Goal: Task Accomplishment & Management: Manage account settings

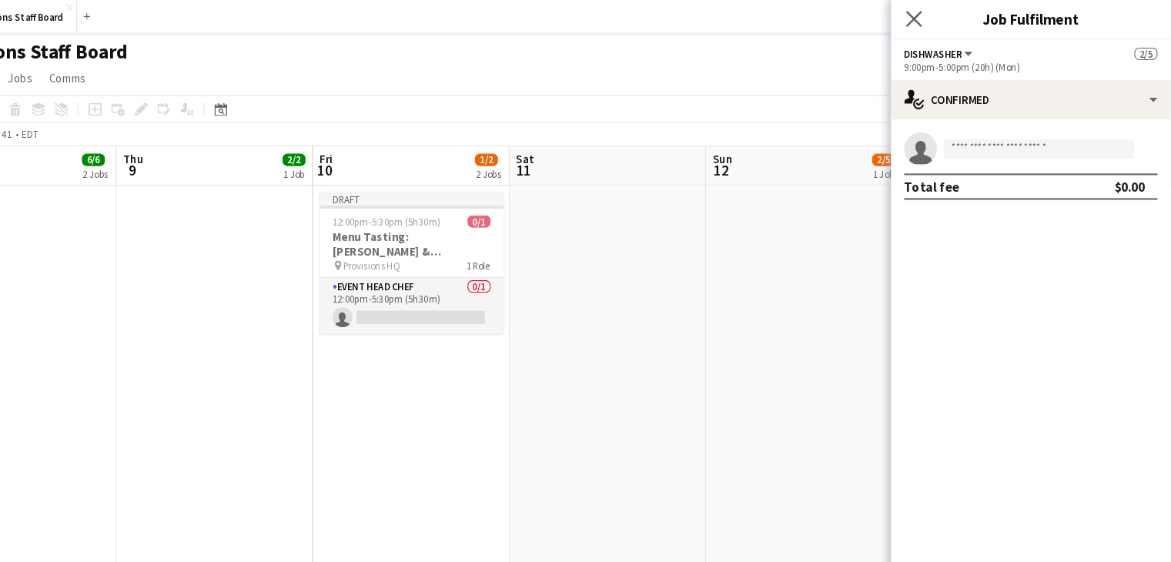
scroll to position [0, 377]
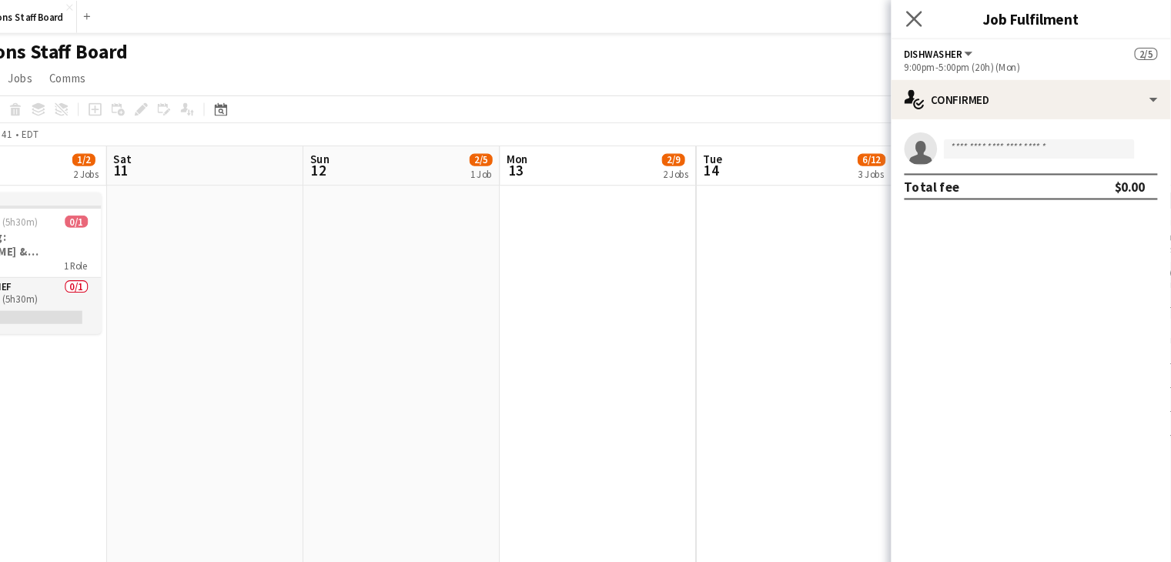
drag, startPoint x: 0, startPoint y: 0, endPoint x: 921, endPoint y: 23, distance: 921.5
click at [921, 23] on app-icon "Close pop-in" at bounding box center [931, 18] width 22 height 22
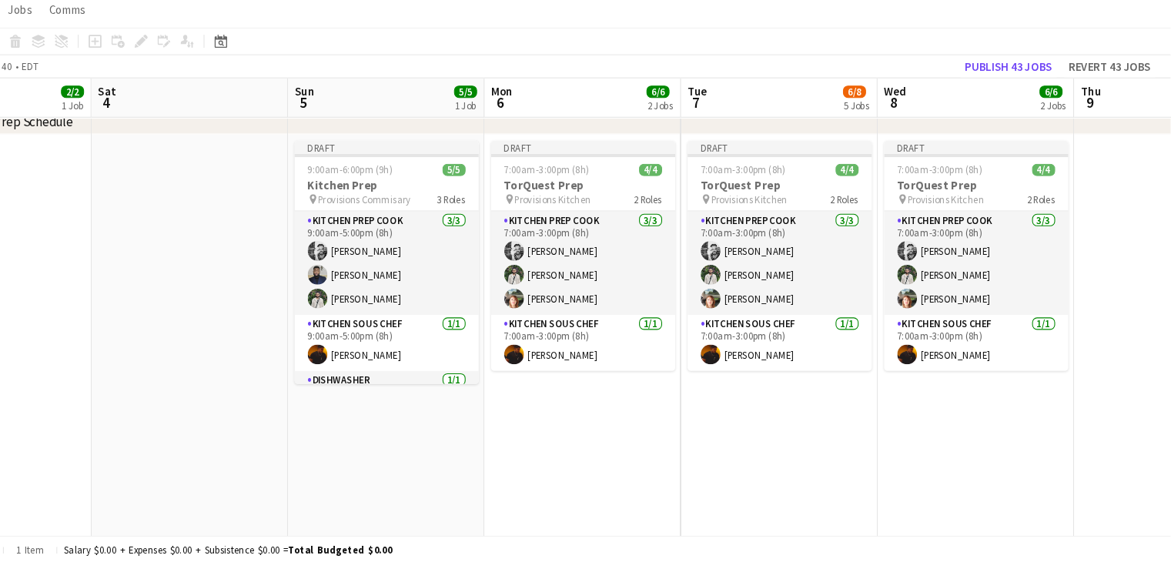
scroll to position [0, 392]
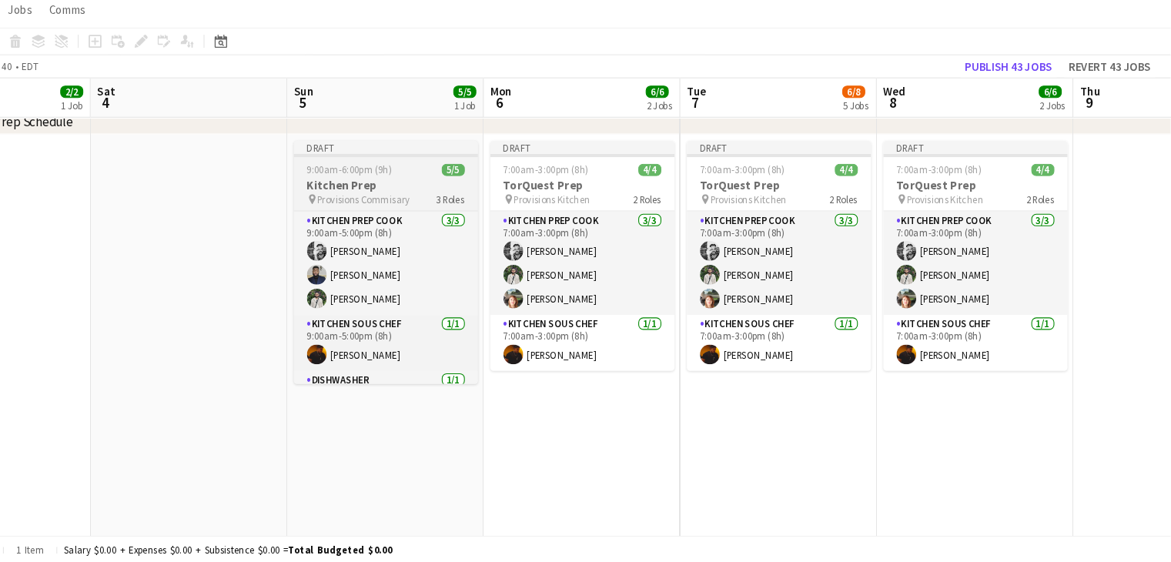
click at [454, 206] on h3 "Kitchen Prep" at bounding box center [436, 208] width 172 height 14
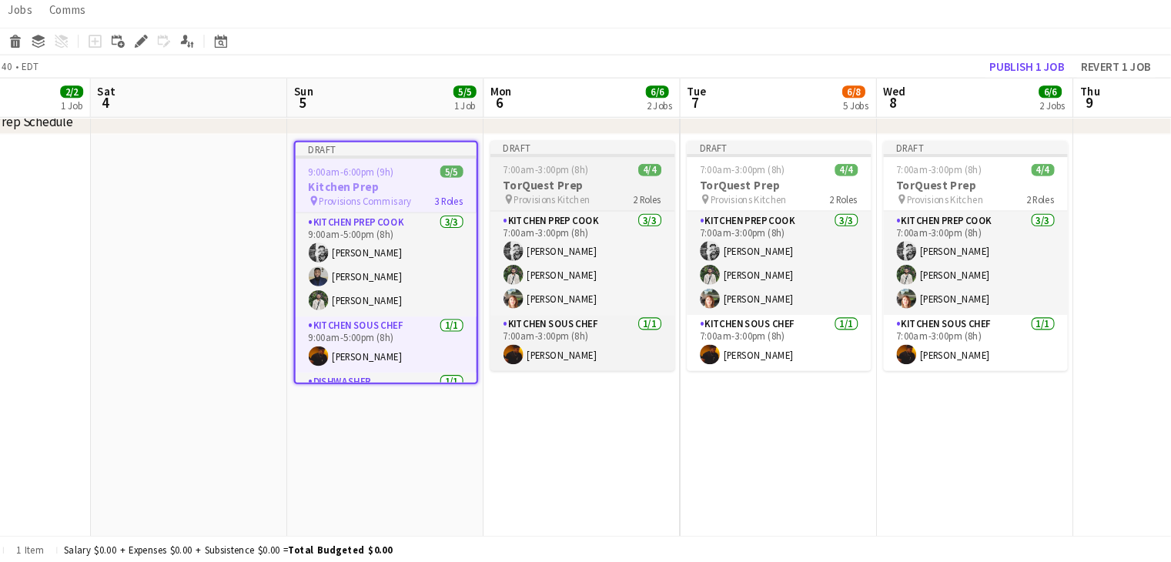
click at [609, 185] on app-job-card "Draft 7:00am-3:00pm (8h) 4/4 TorQuest Prep pin Provisions Kitchen 2 Roles Kitch…" at bounding box center [620, 273] width 172 height 215
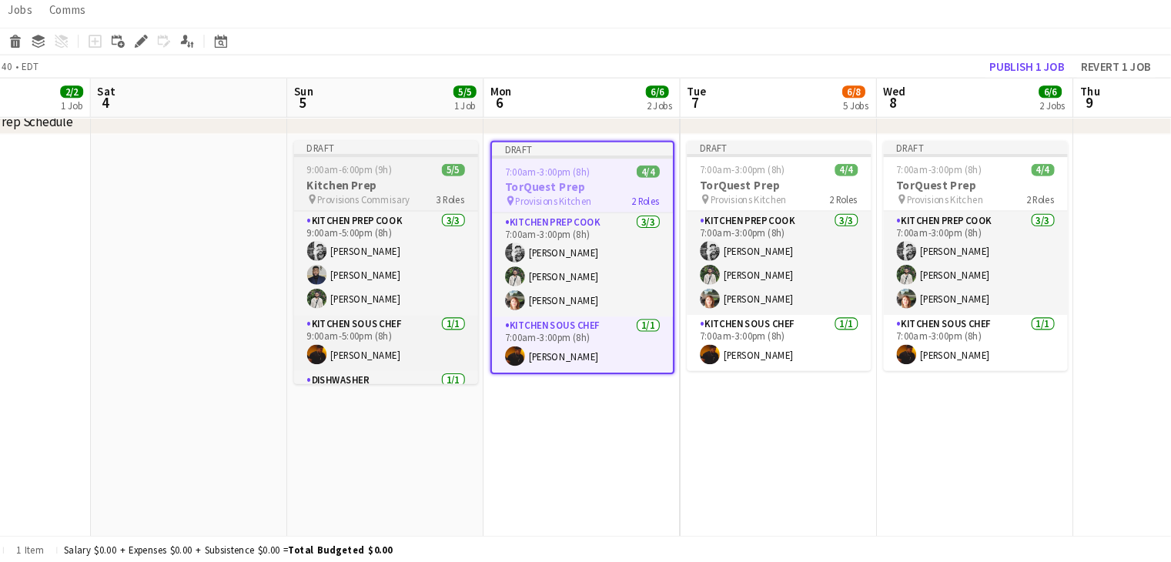
click at [428, 210] on h3 "Kitchen Prep" at bounding box center [436, 208] width 172 height 14
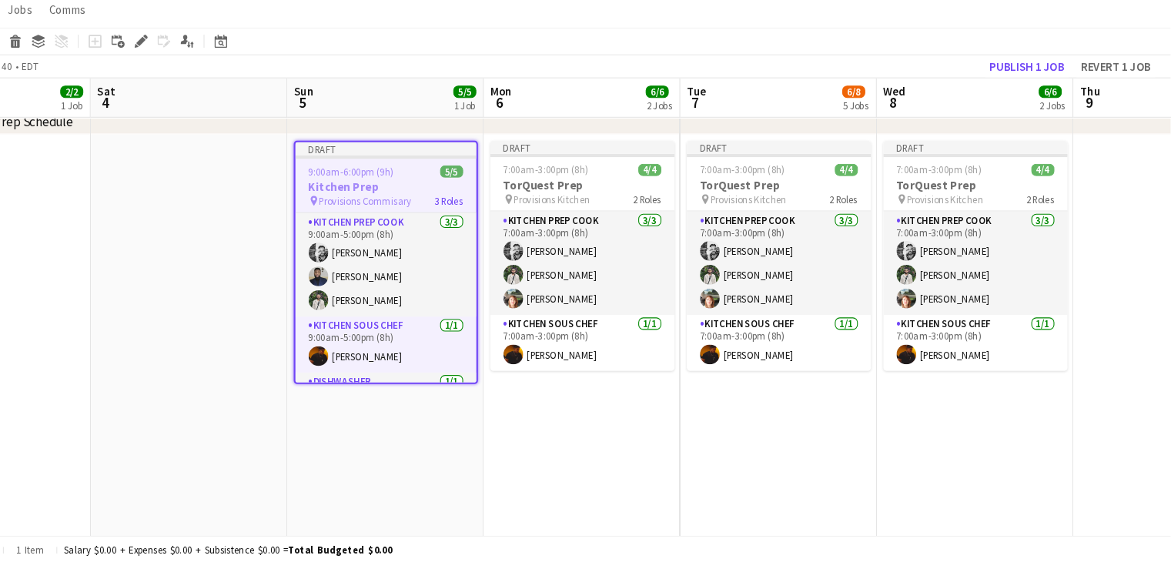
scroll to position [0, 391]
drag, startPoint x: 579, startPoint y: 202, endPoint x: 840, endPoint y: 457, distance: 364.6
click at [840, 457] on app-date-cell "Draft 7:00am-3:00pm (8h) 4/4 TorQuest Prep pin Provisions Kitchen 2 Roles Kitch…" at bounding box center [805, 469] width 184 height 619
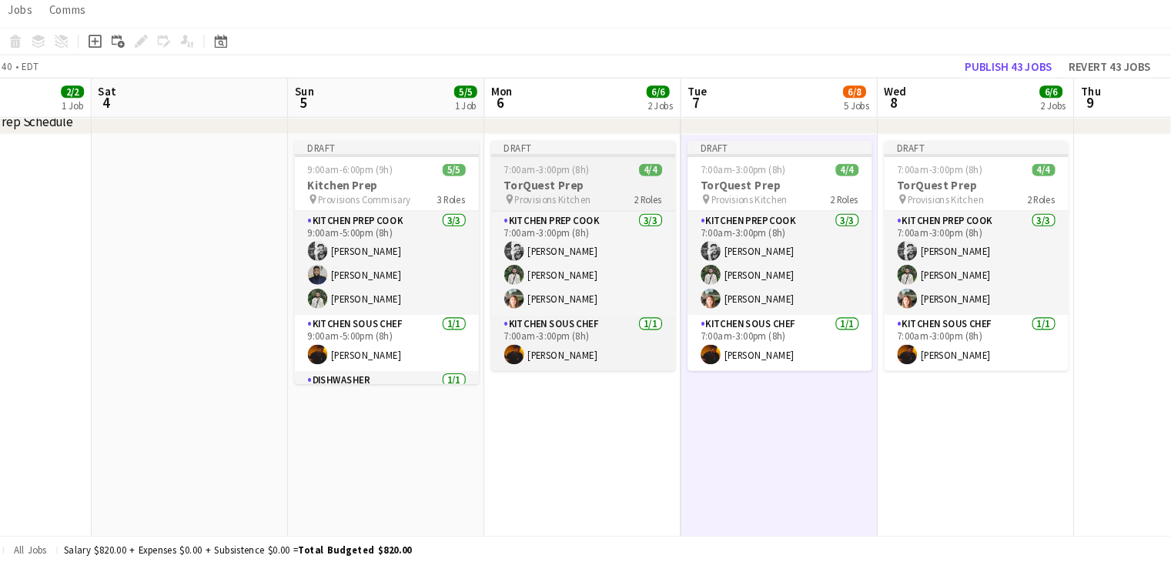
click at [580, 213] on h3 "TorQuest Prep" at bounding box center [621, 208] width 172 height 14
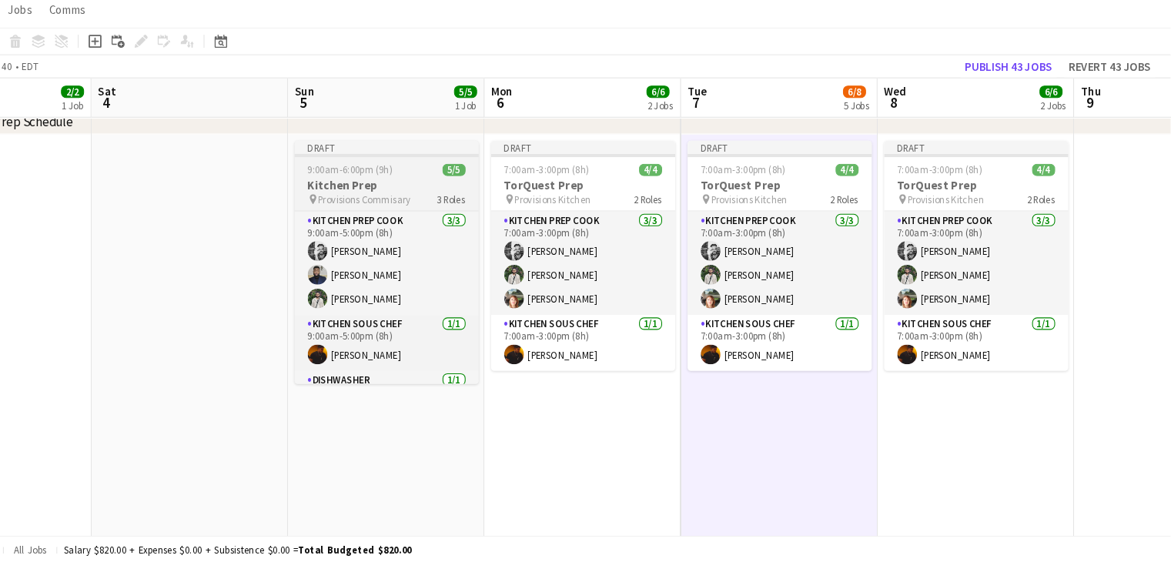
click at [484, 208] on h3 "Kitchen Prep" at bounding box center [437, 208] width 172 height 14
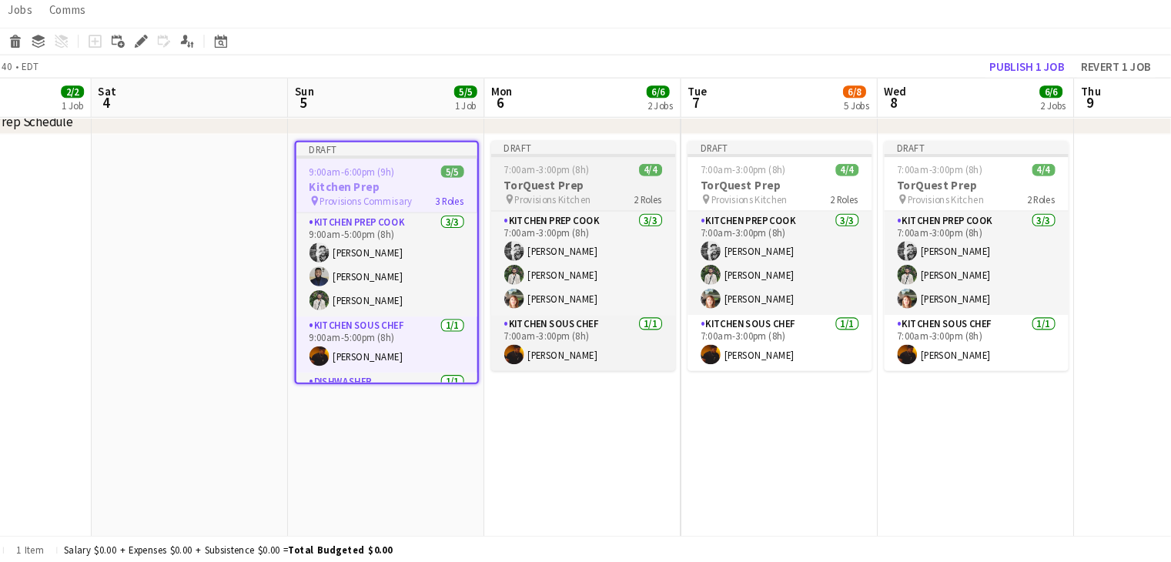
click at [589, 192] on span "7:00am-3:00pm (8h)" at bounding box center [587, 194] width 80 height 12
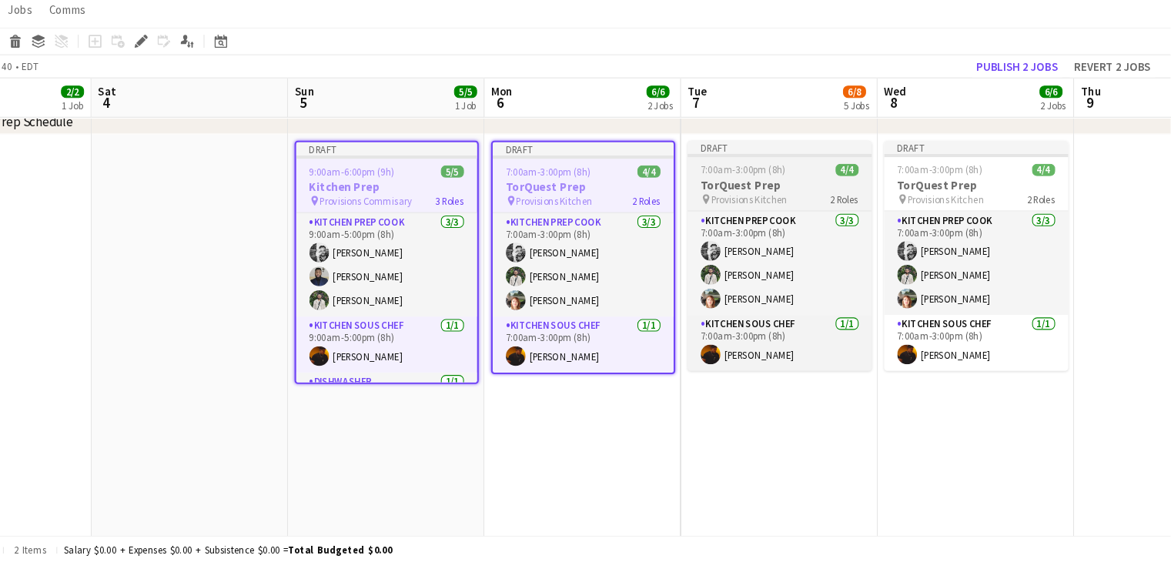
click at [810, 195] on div "7:00am-3:00pm (8h) 4/4" at bounding box center [805, 194] width 172 height 12
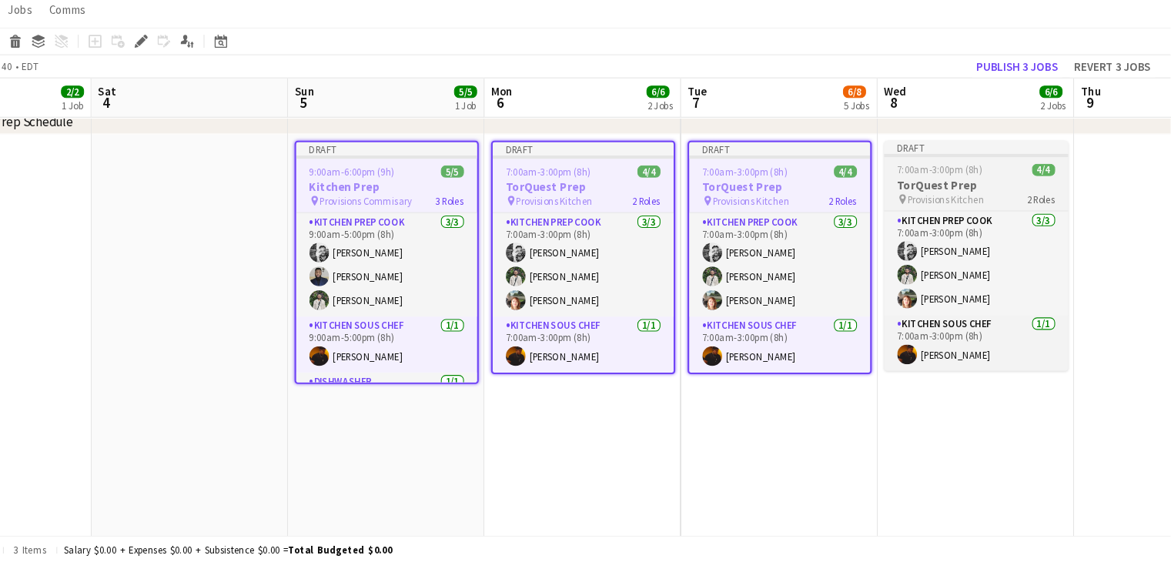
drag, startPoint x: 942, startPoint y: 194, endPoint x: 920, endPoint y: 203, distance: 24.2
click at [920, 203] on h3 "TorQuest Prep" at bounding box center [989, 208] width 172 height 14
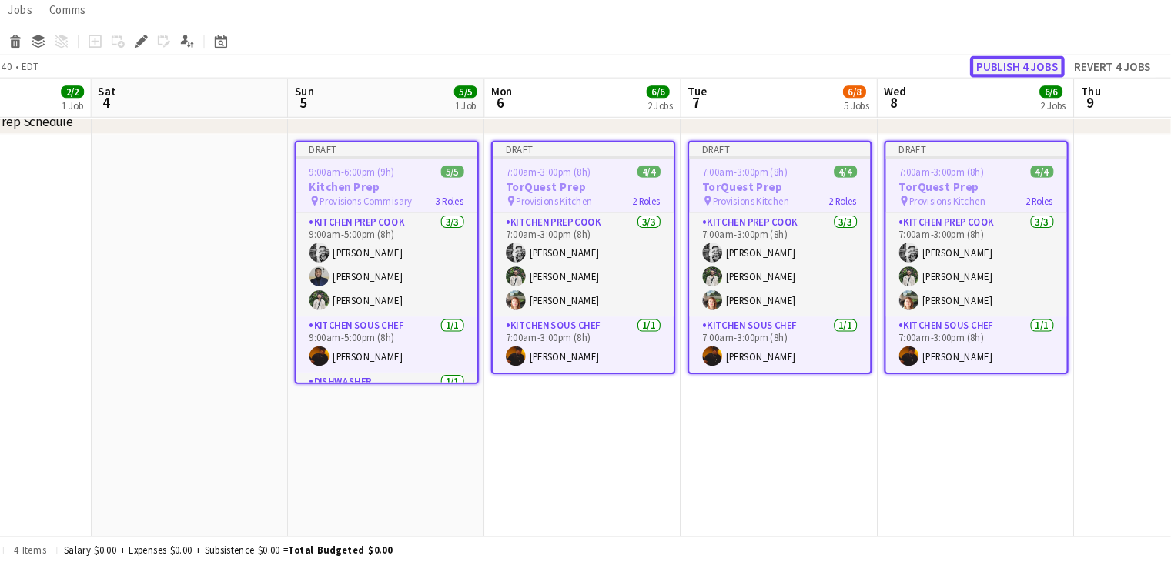
click at [1022, 95] on button "Publish 4 jobs" at bounding box center [1027, 97] width 88 height 20
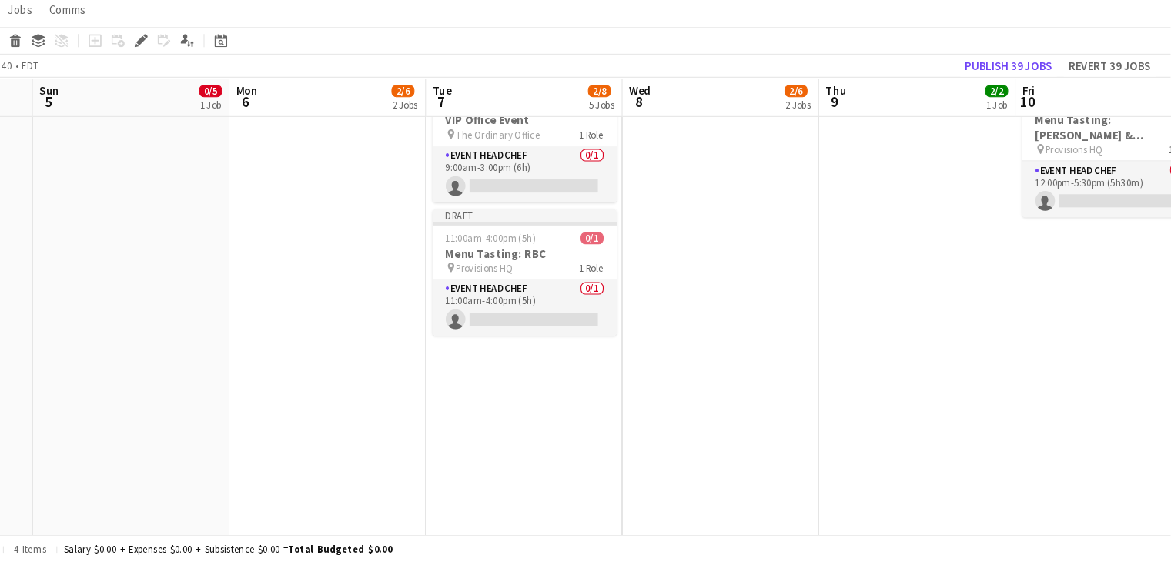
scroll to position [0, 0]
